Goal: Task Accomplishment & Management: Manage account settings

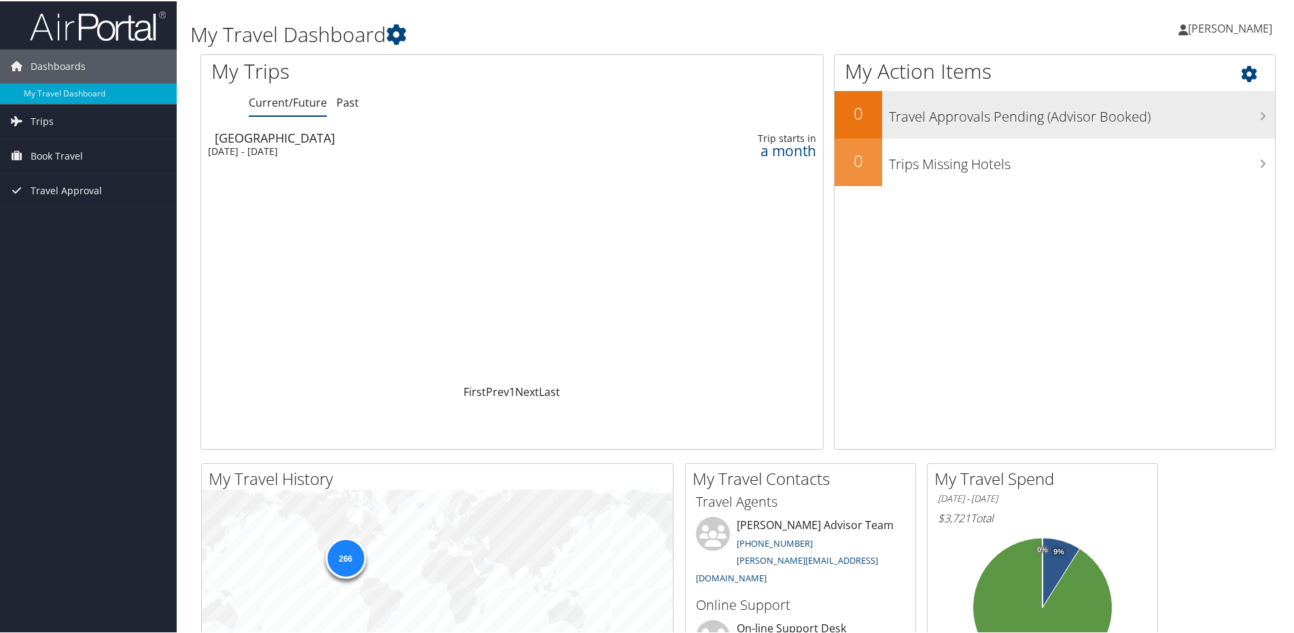
click at [924, 121] on h3 "Travel Approvals Pending (Advisor Booked)" at bounding box center [1082, 112] width 386 height 26
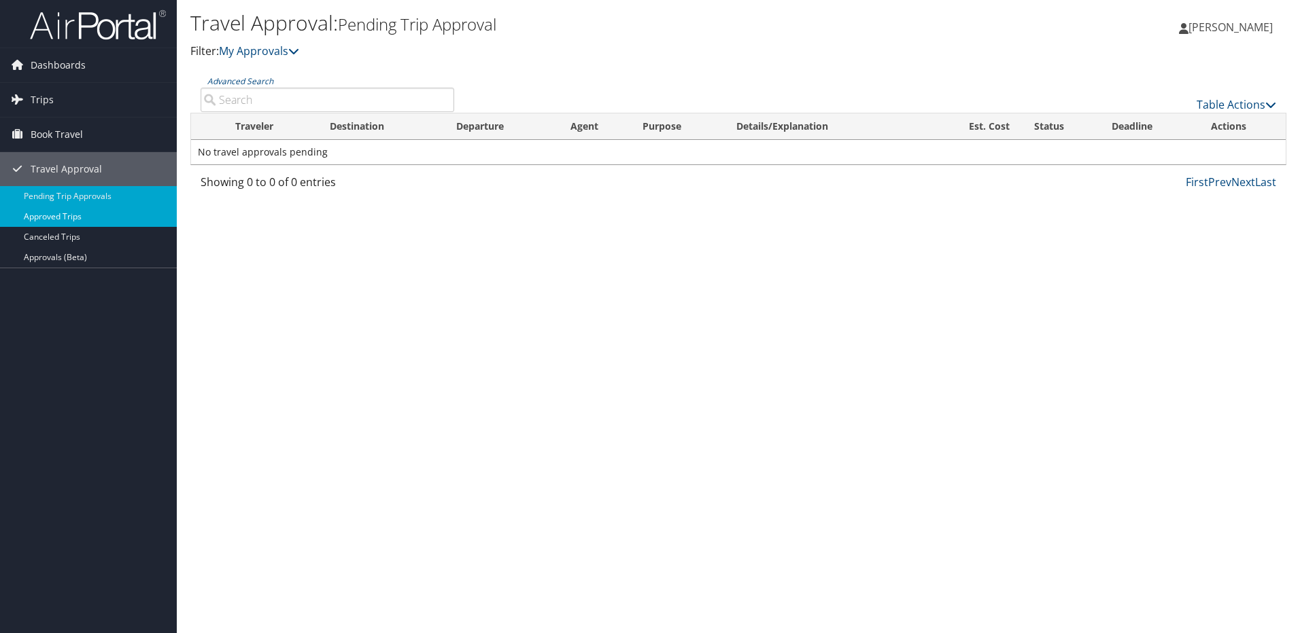
click at [52, 217] on link "Approved Trips" at bounding box center [88, 217] width 177 height 20
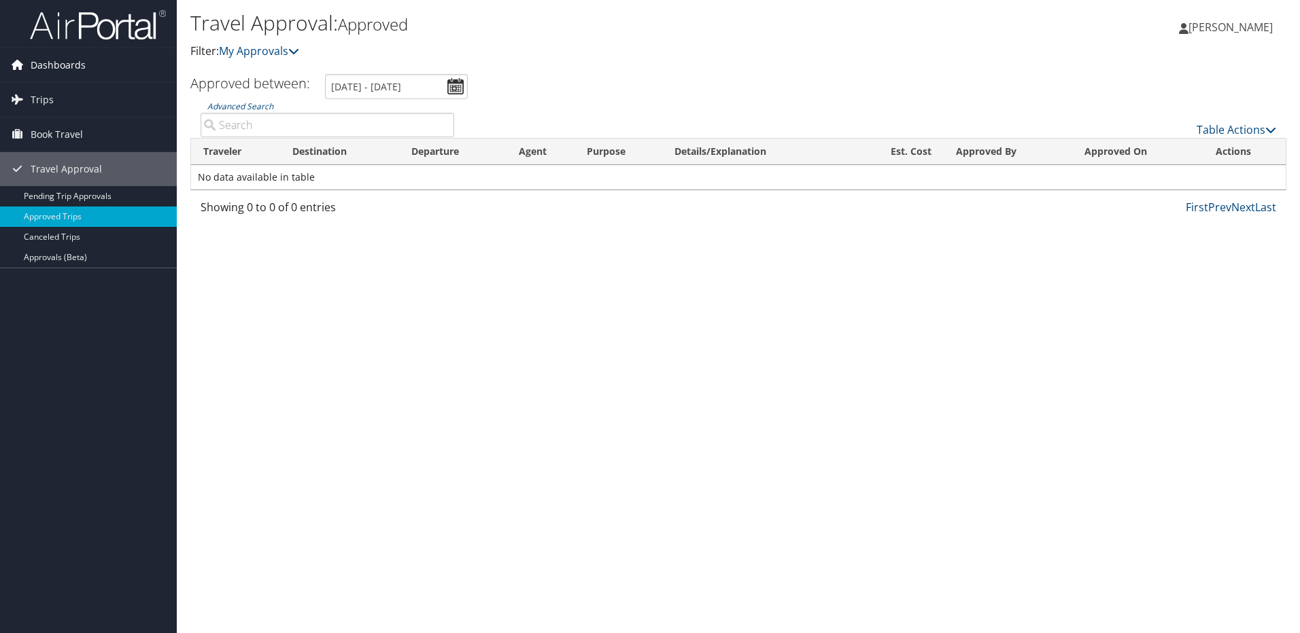
click at [63, 69] on span "Dashboards" at bounding box center [58, 65] width 55 height 34
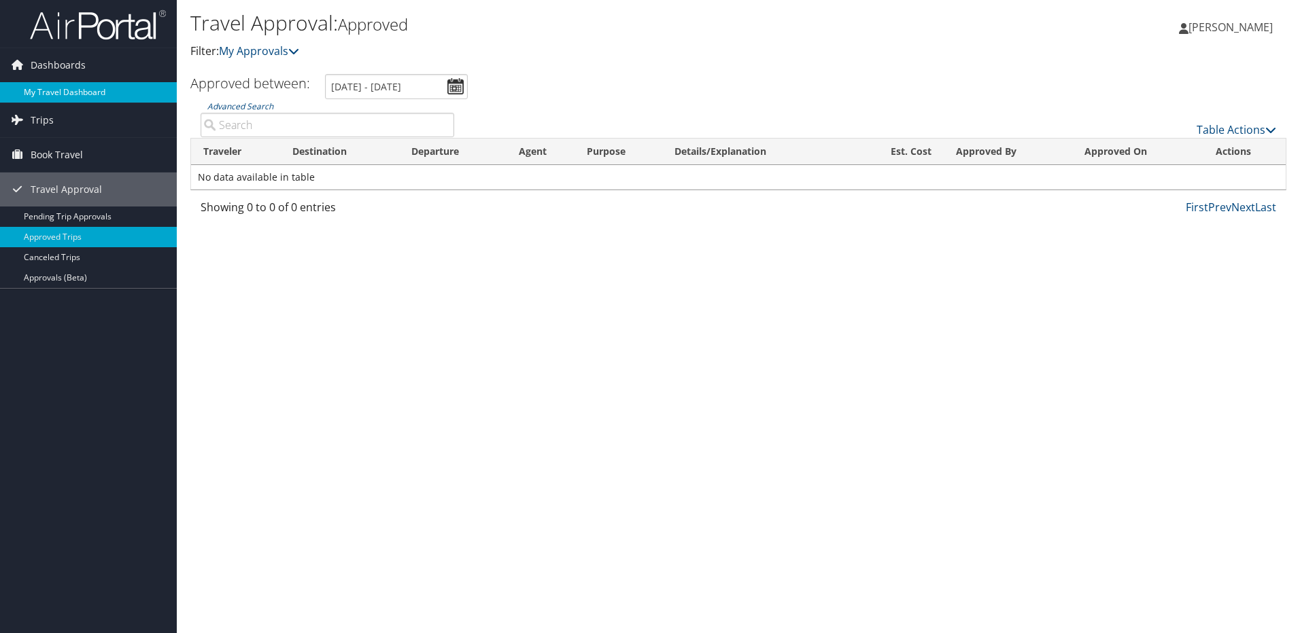
click at [53, 90] on link "My Travel Dashboard" at bounding box center [88, 92] width 177 height 20
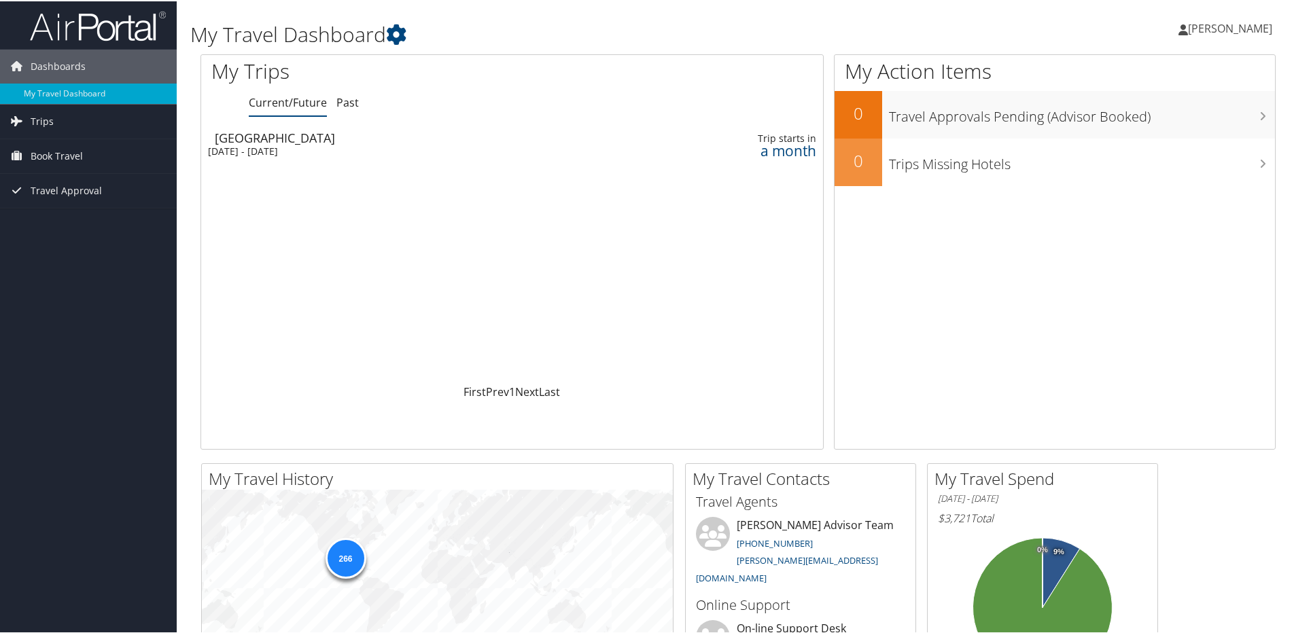
click at [258, 151] on div "Sun 5 Oct 2025 - Sat 18 Oct 2025" at bounding box center [397, 150] width 378 height 12
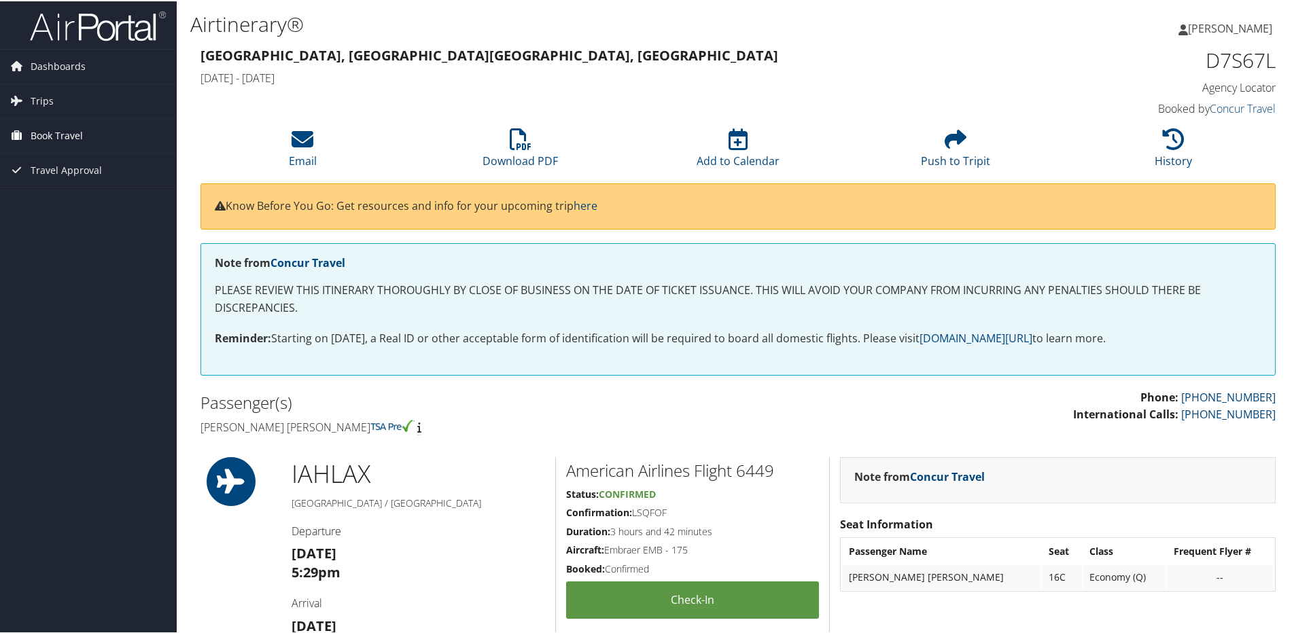
click at [58, 135] on span "Book Travel" at bounding box center [57, 135] width 52 height 34
click at [61, 203] on link "Book/Manage Online Trips" at bounding box center [88, 202] width 177 height 20
